Goal: Task Accomplishment & Management: Use online tool/utility

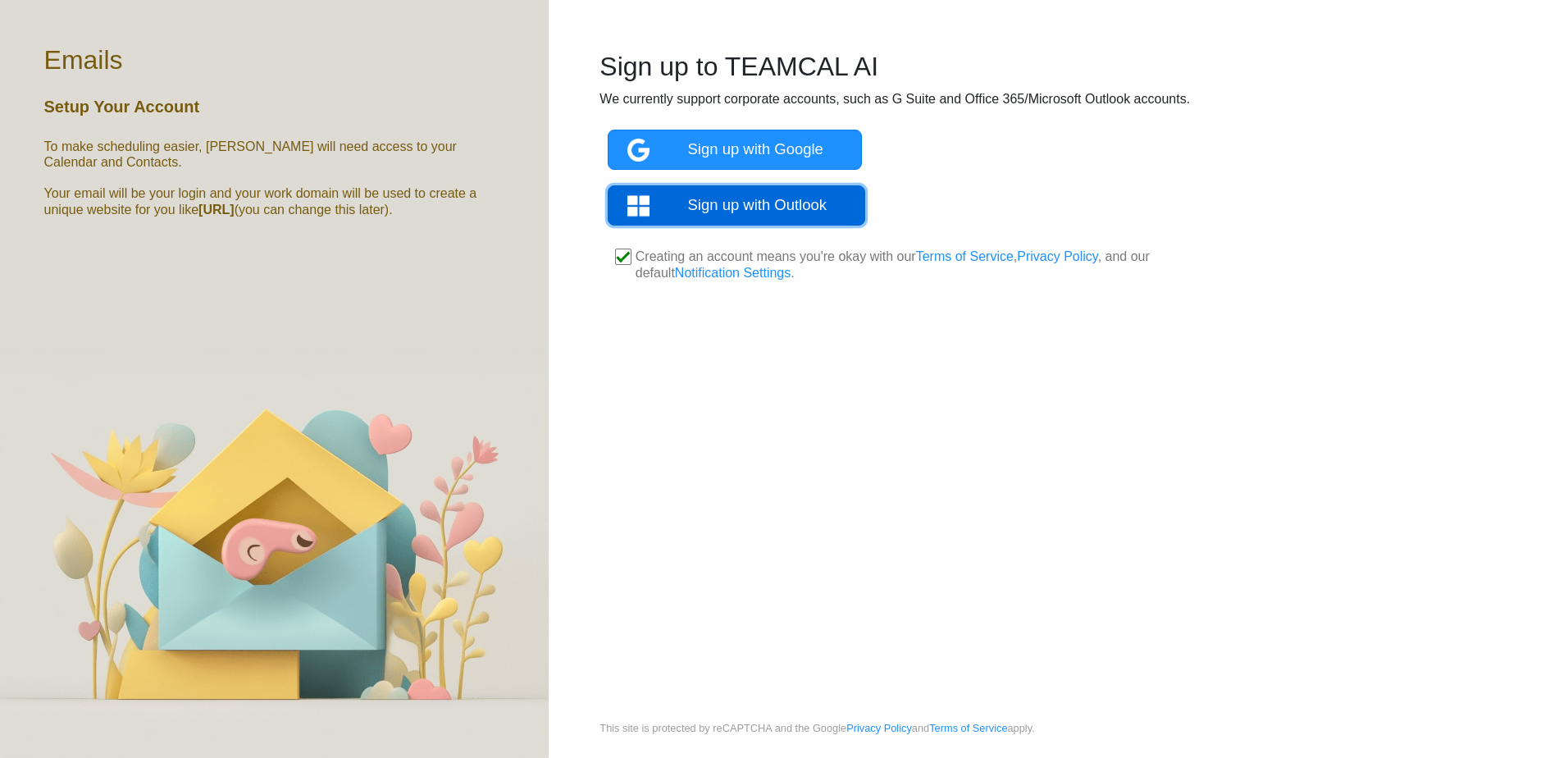
click at [815, 211] on link "Sign up with Outlook" at bounding box center [737, 206] width 258 height 40
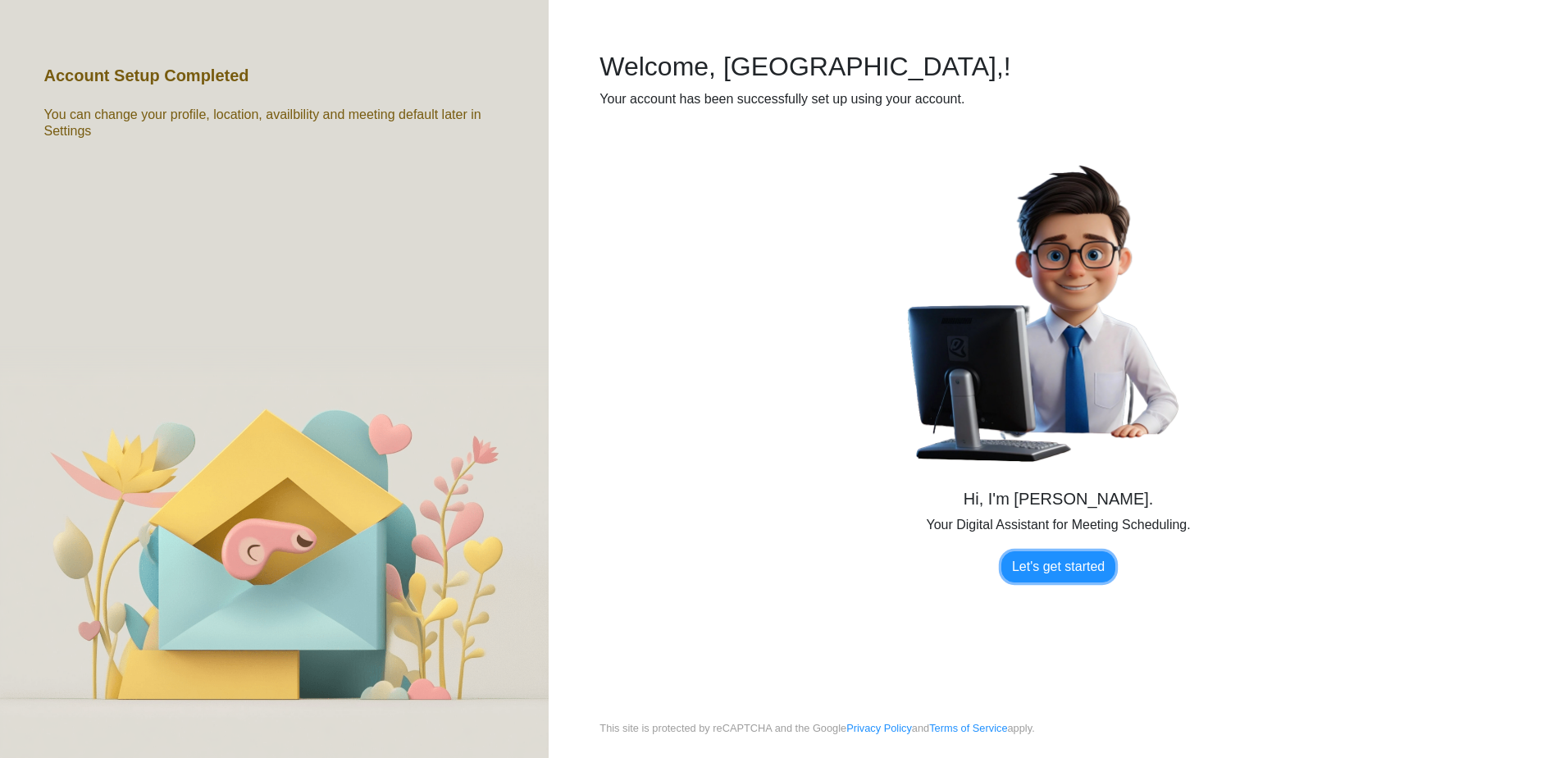
click at [1031, 575] on link "Let's get started" at bounding box center [1058, 567] width 114 height 32
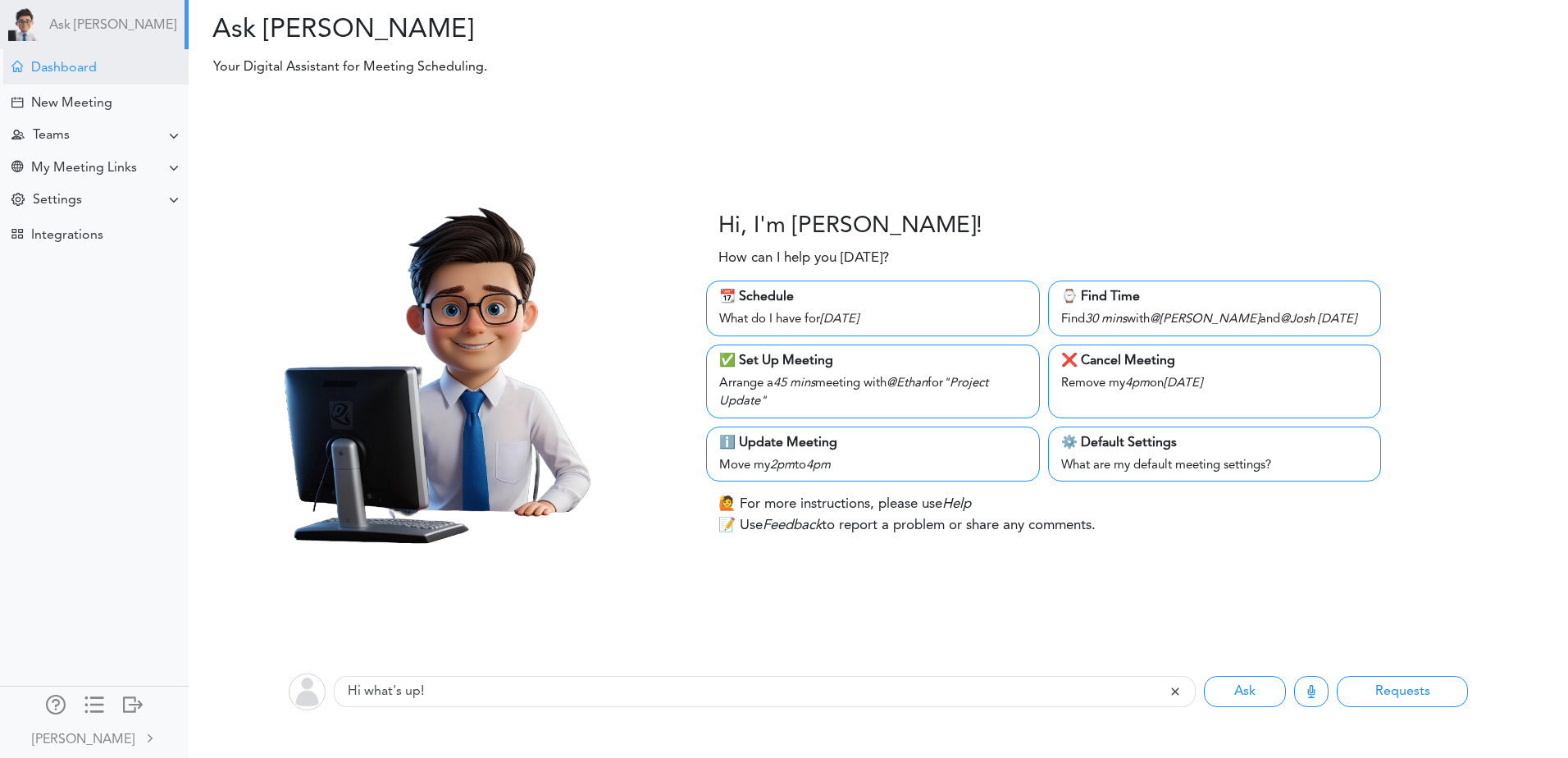
click at [83, 81] on div "Dashboard" at bounding box center [96, 67] width 186 height 35
click at [57, 90] on div "New Meeting" at bounding box center [95, 102] width 182 height 35
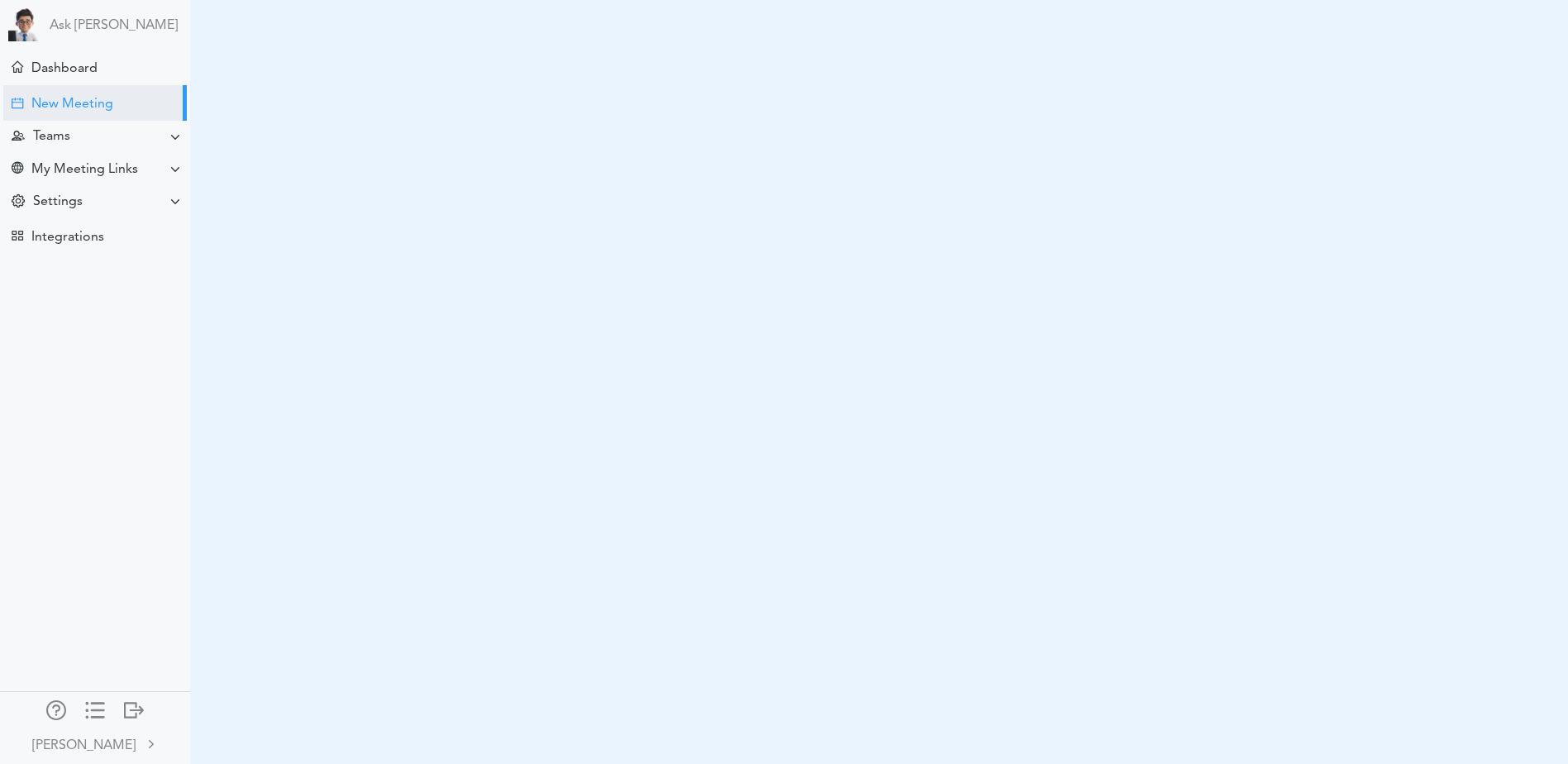
click at [89, 705] on div at bounding box center [94, 708] width 19 height 17
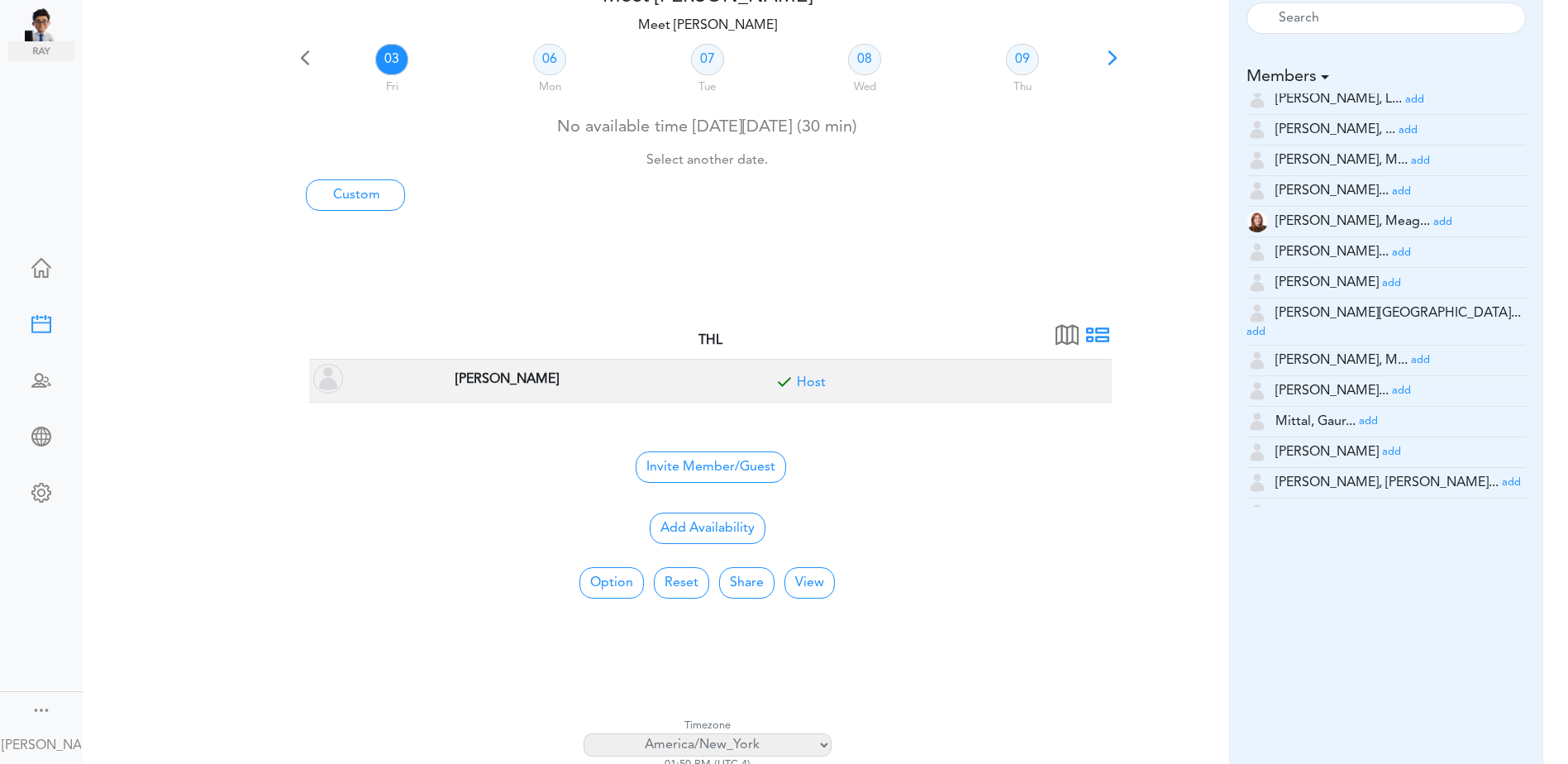
scroll to position [4353, 0]
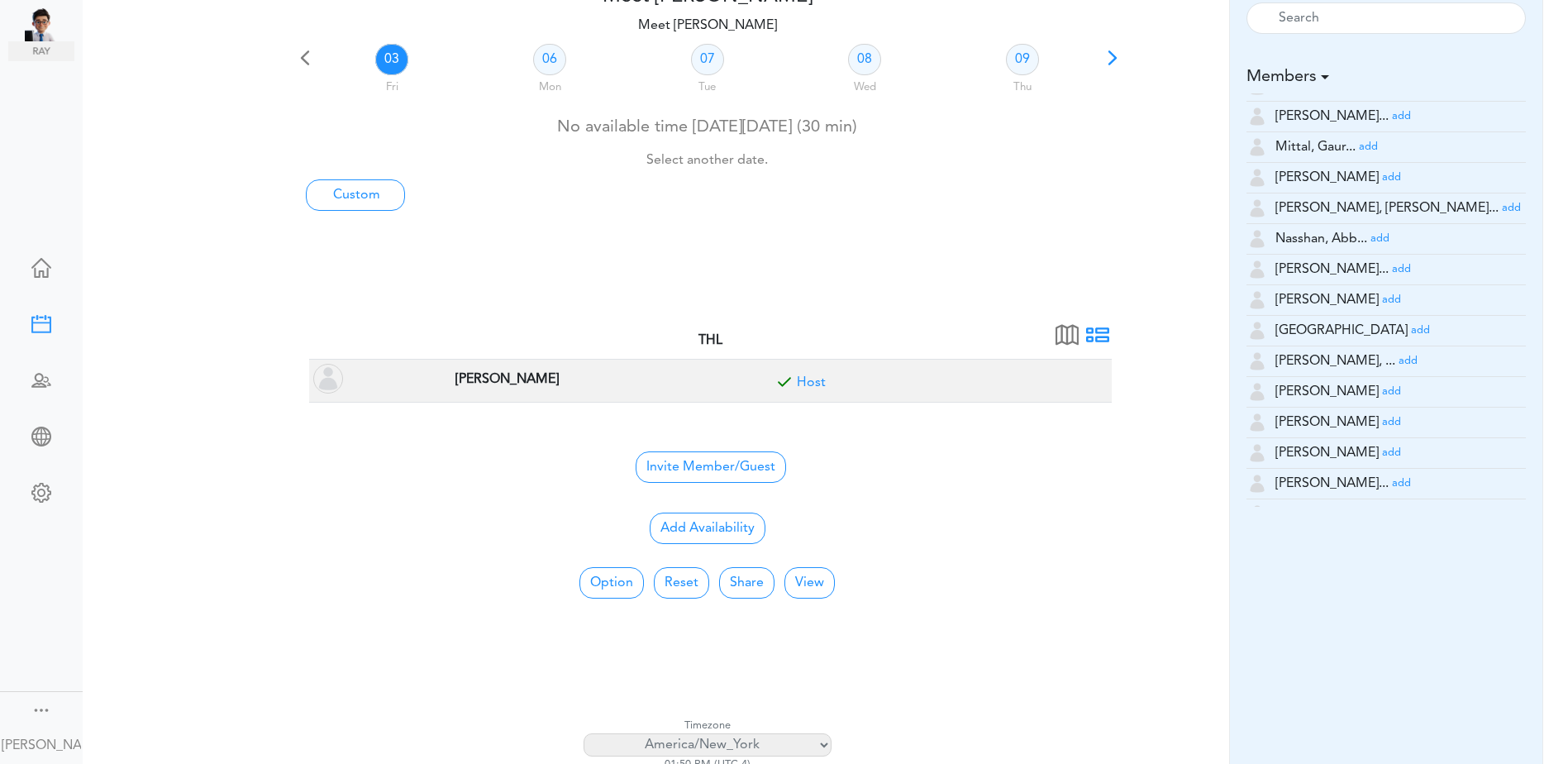
click at [1391, 275] on small "add" at bounding box center [1401, 269] width 19 height 11
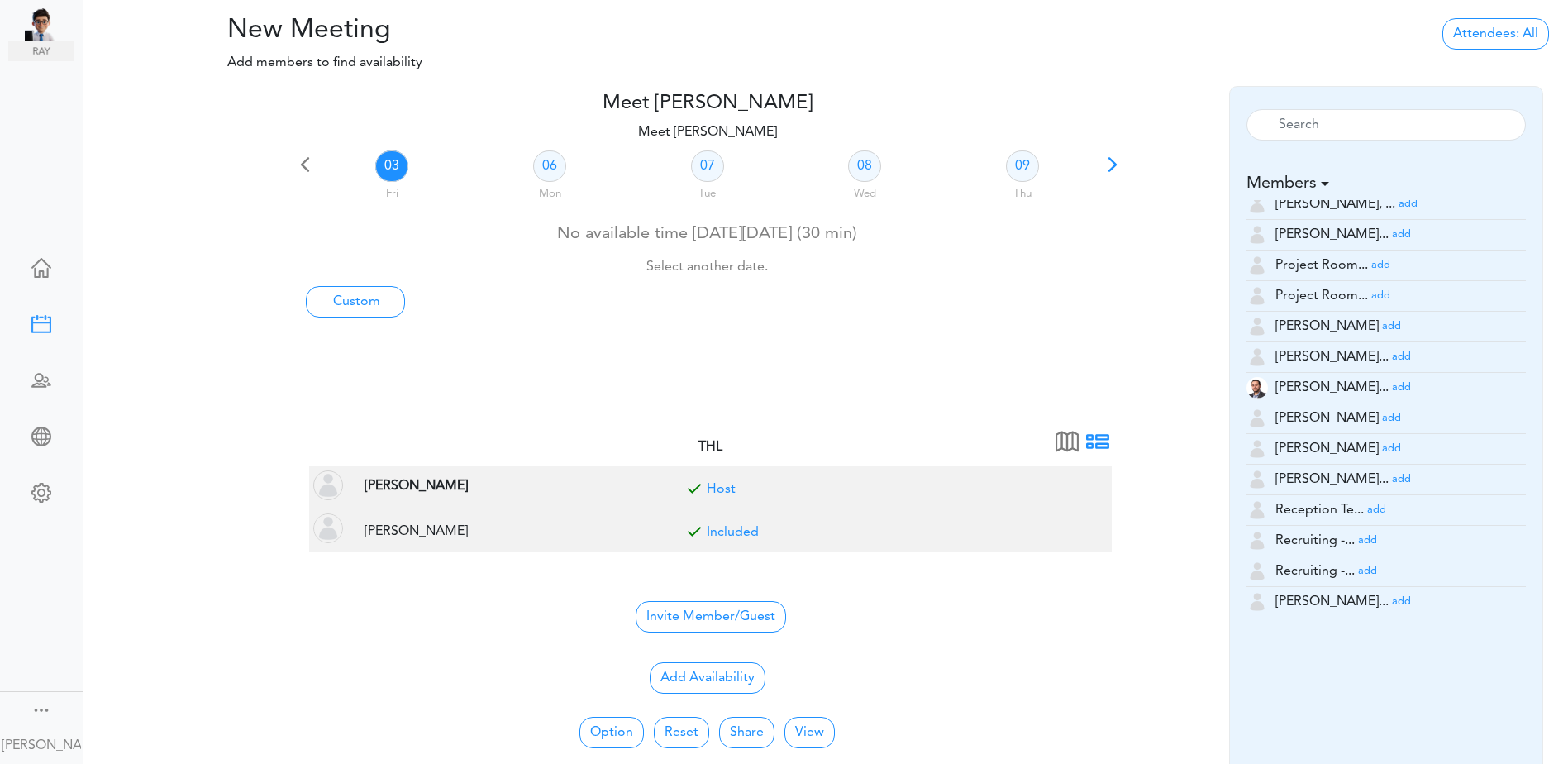
scroll to position [4848, 0]
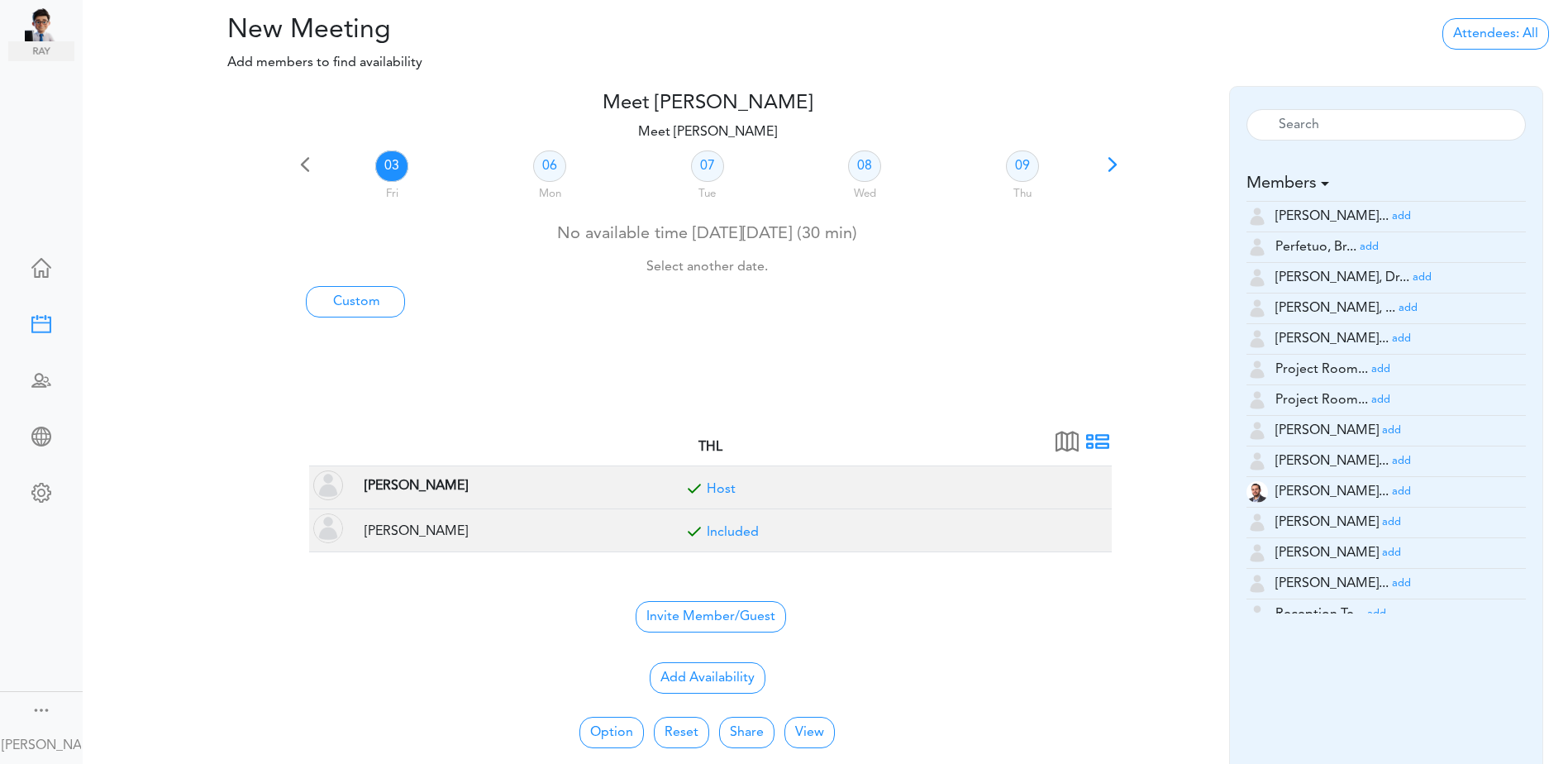
drag, startPoint x: 1368, startPoint y: 326, endPoint x: 1380, endPoint y: 330, distance: 12.6
click at [1398, 314] on small "add" at bounding box center [1408, 308] width 19 height 11
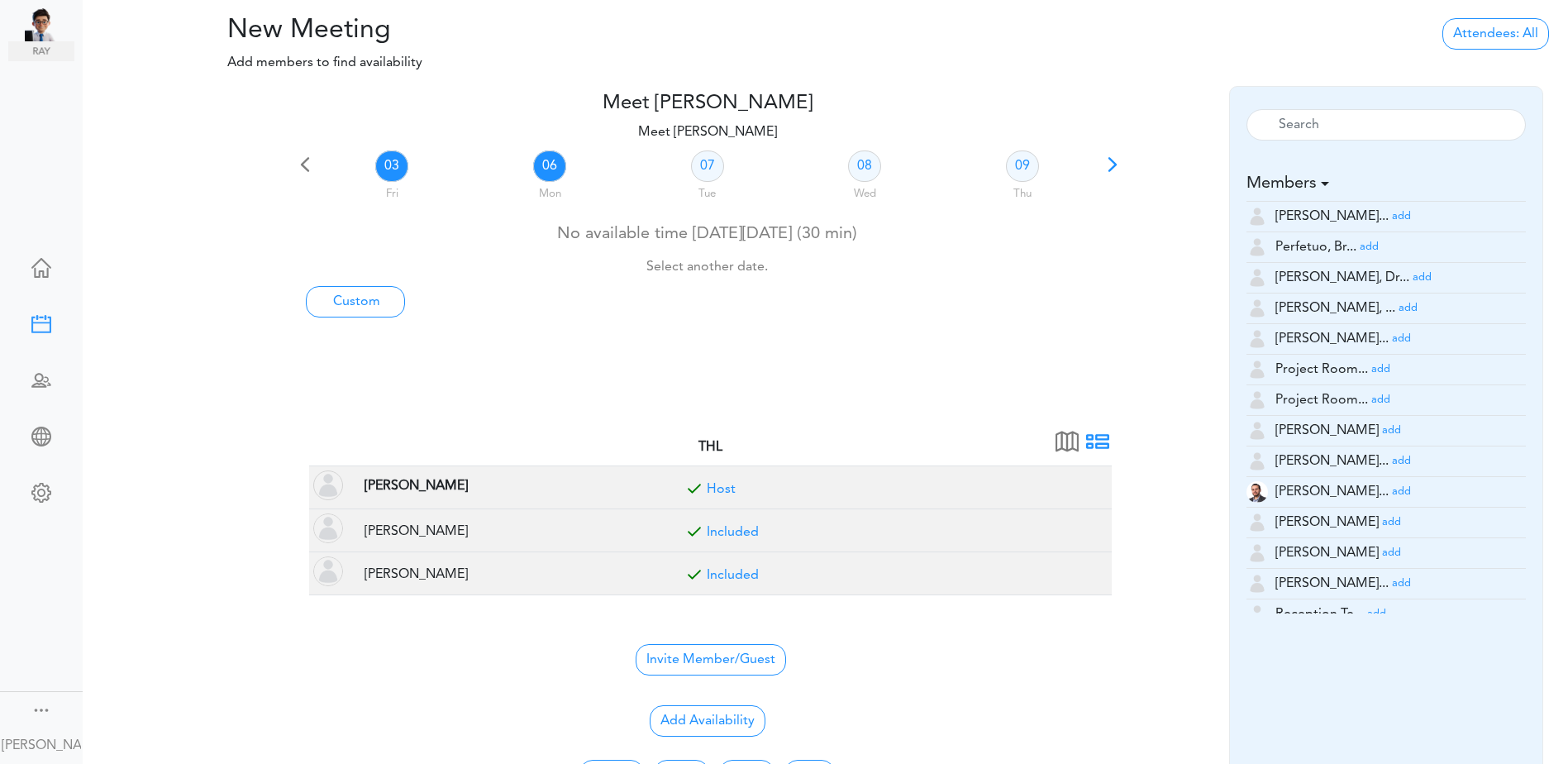
click at [554, 173] on link "06" at bounding box center [549, 166] width 33 height 32
drag, startPoint x: 735, startPoint y: 163, endPoint x: 727, endPoint y: 165, distance: 8.2
click at [735, 163] on div "07 Tue" at bounding box center [706, 178] width 158 height 59
click at [722, 167] on link "07" at bounding box center [707, 166] width 33 height 32
click at [869, 174] on link "08" at bounding box center [863, 166] width 33 height 32
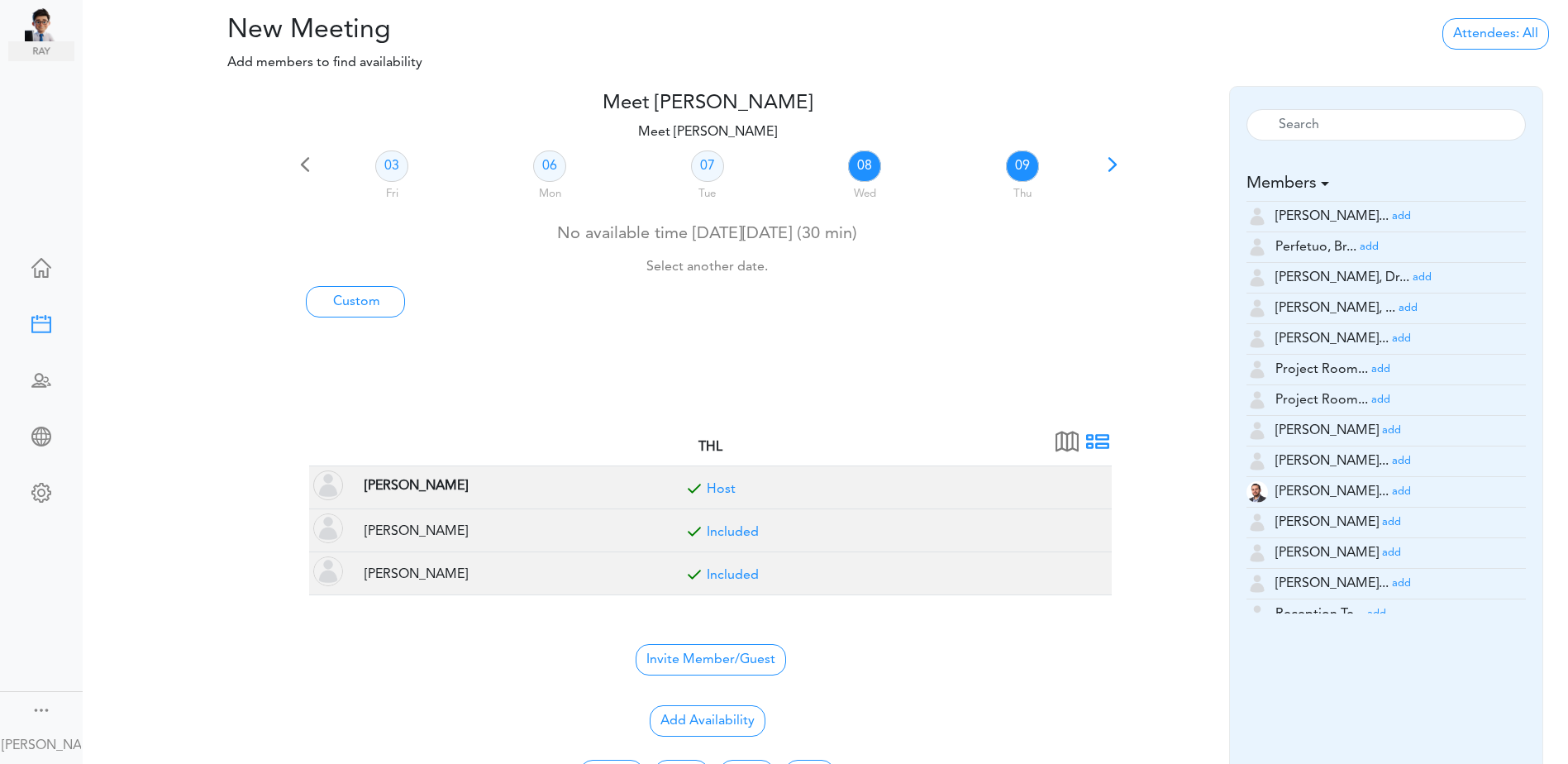
click at [1035, 171] on link "09" at bounding box center [1021, 166] width 33 height 32
click at [1110, 162] on span at bounding box center [1112, 170] width 23 height 23
click at [1017, 164] on link "16" at bounding box center [1021, 166] width 33 height 32
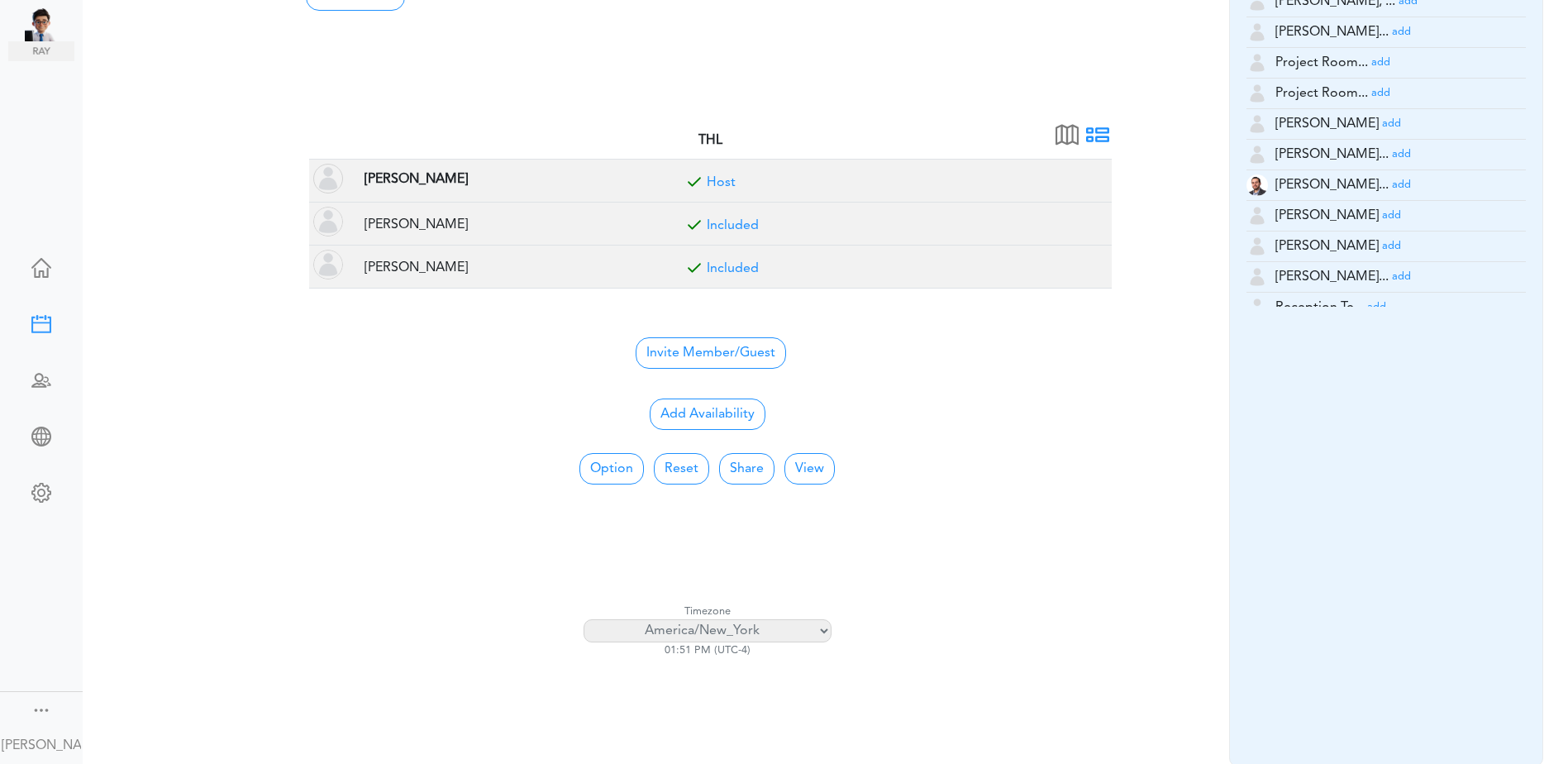
scroll to position [0, 0]
